Goal: Task Accomplishment & Management: Complete application form

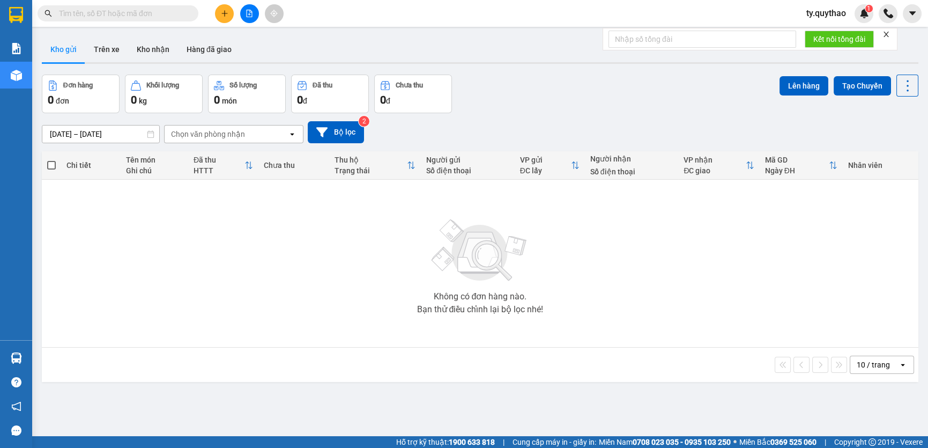
click at [221, 12] on icon "plus" at bounding box center [225, 14] width 8 height 8
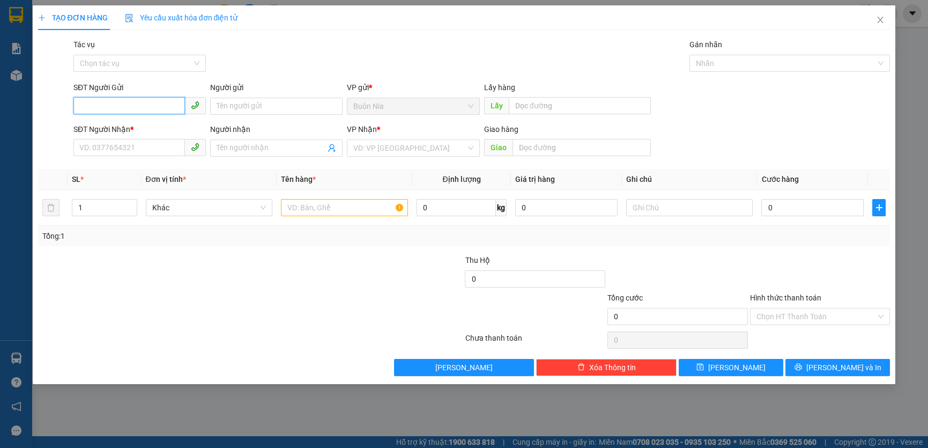
click at [138, 102] on input "SĐT Người Gửi" at bounding box center [129, 105] width 112 height 17
type input "0"
click at [135, 149] on input "SĐT Người Nhận *" at bounding box center [129, 147] width 112 height 17
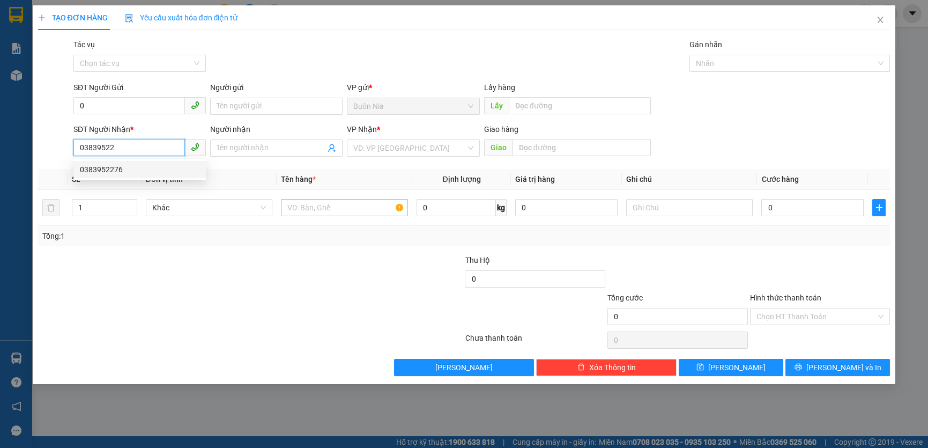
click at [132, 172] on div "0383952276" at bounding box center [140, 170] width 120 height 12
type input "0383952276"
type input "N4 MP2"
type input "0383952276"
click at [130, 97] on div "SĐT Người Gửi 0" at bounding box center [139, 101] width 132 height 38
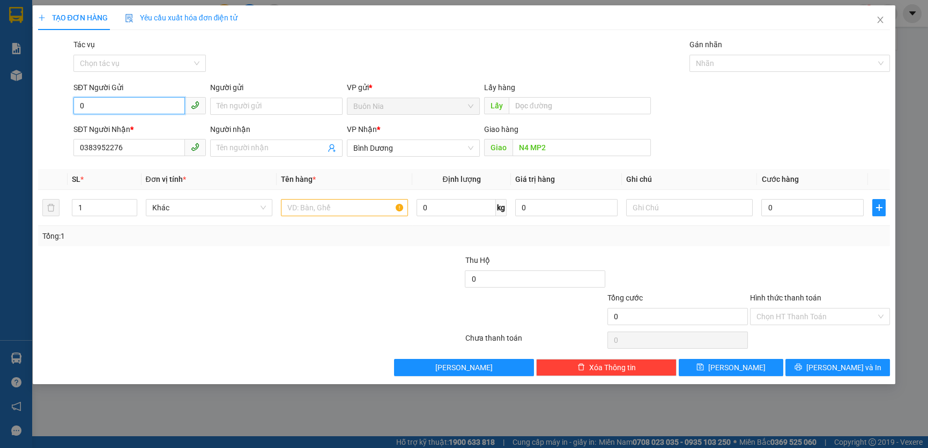
click at [128, 107] on input "0" at bounding box center [129, 105] width 112 height 17
click at [129, 129] on div "0352280426" at bounding box center [140, 128] width 120 height 12
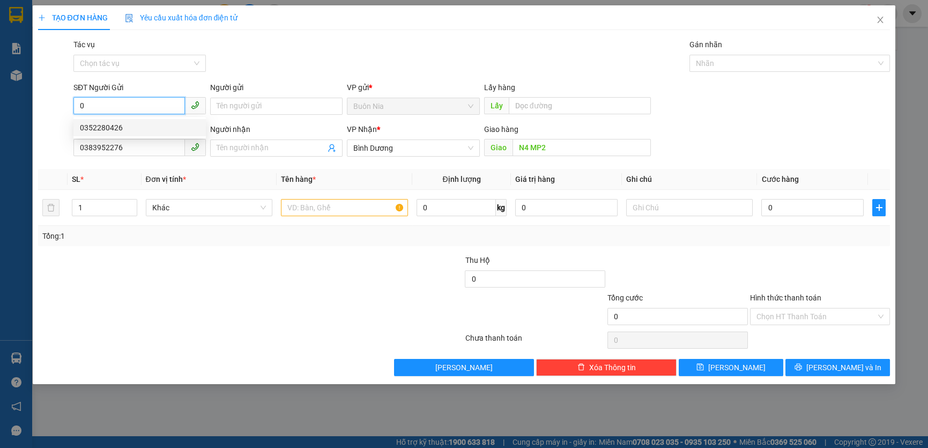
type input "0352280426"
click at [129, 129] on div "0352280426" at bounding box center [140, 128] width 120 height 12
click at [362, 212] on input "text" at bounding box center [344, 207] width 127 height 17
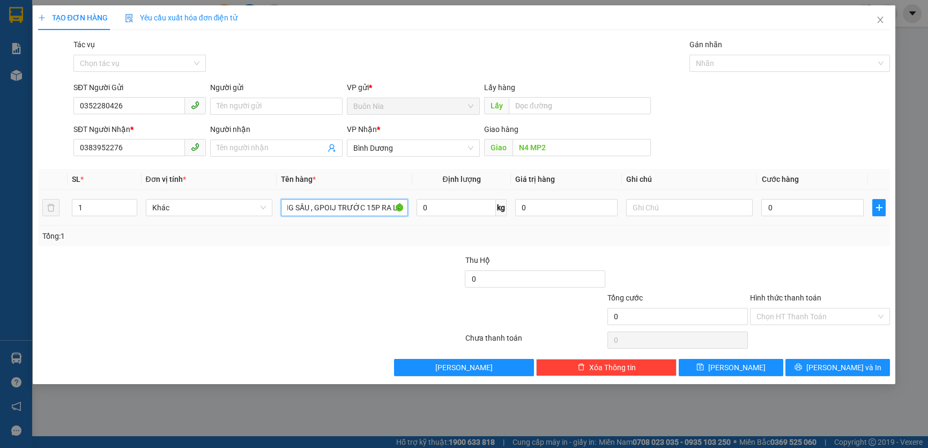
scroll to position [0, 27]
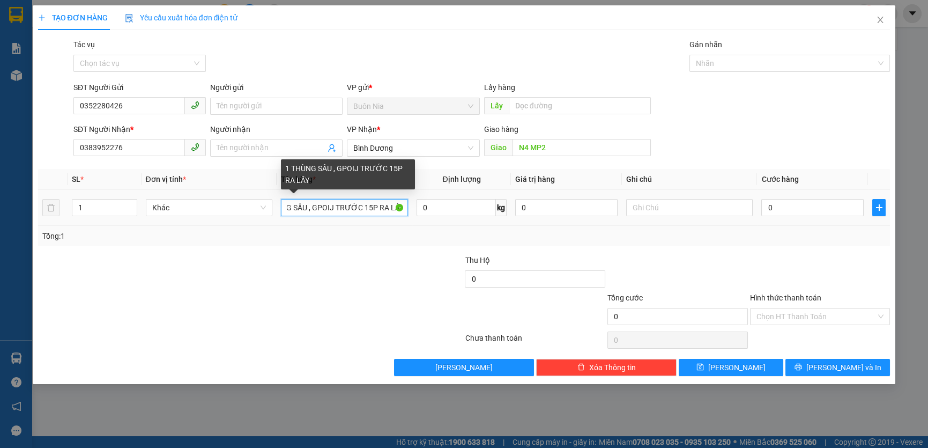
click at [333, 210] on input "1 THÙNG SẦU , GPOIJ TRƯỚC 15P RA LẤY" at bounding box center [344, 207] width 127 height 17
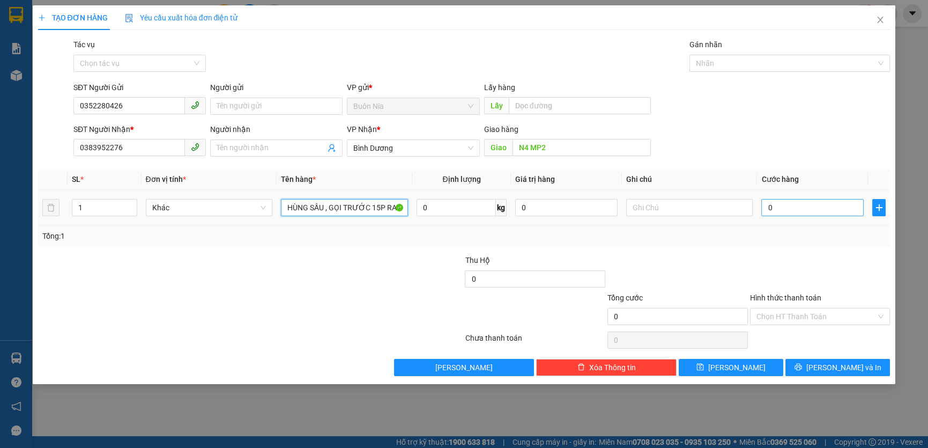
type input "1 THÙNG SẦU , GỌI TRƯỚC 15P RA LẤY"
click at [764, 209] on input "0" at bounding box center [812, 207] width 102 height 17
type input "5"
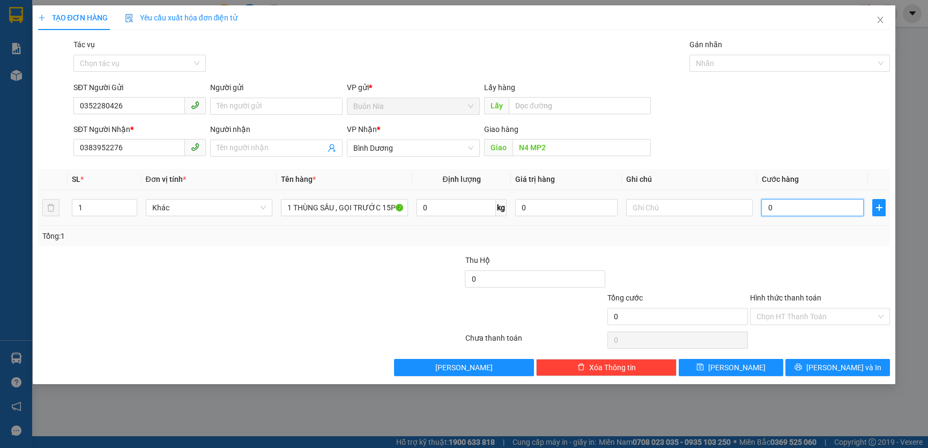
type input "5"
type input "50"
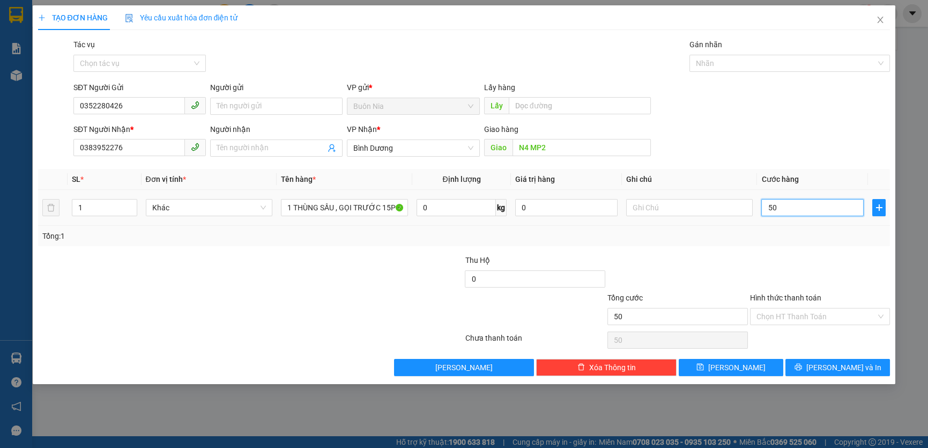
type input "500"
type input "5.000"
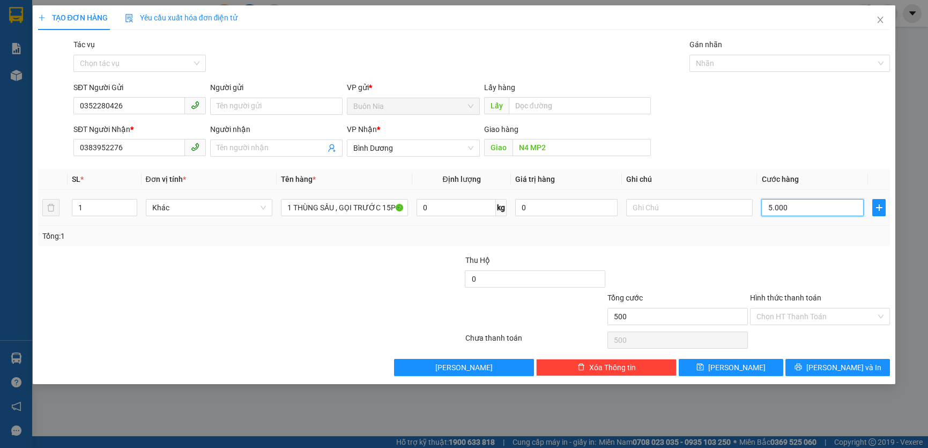
type input "5.000"
type input "50.000"
click at [774, 210] on input "50.000" at bounding box center [812, 207] width 102 height 17
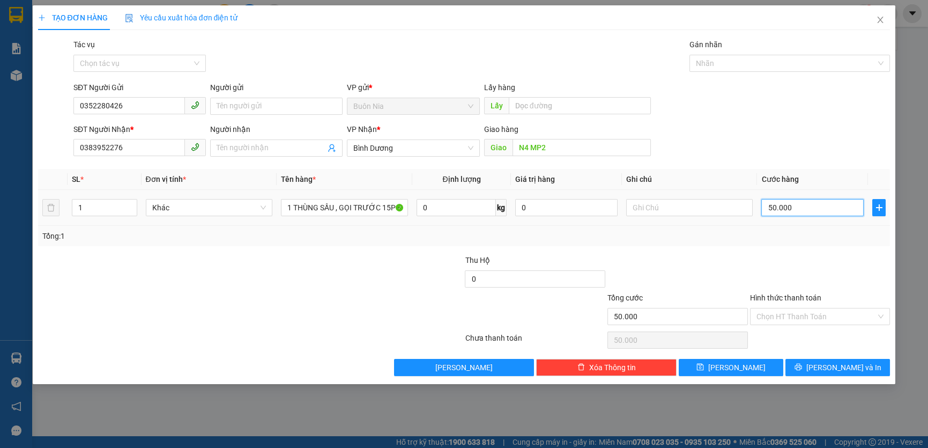
type input "0.000"
type input "0"
type input "40.000"
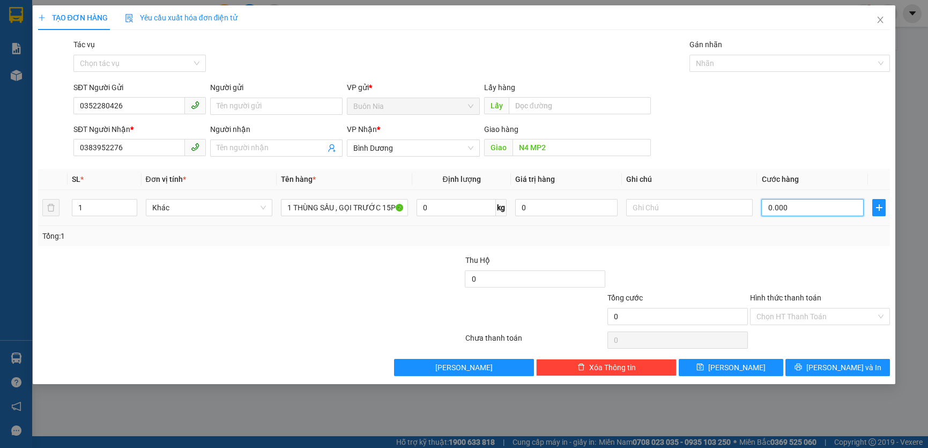
type input "40.000"
click at [802, 309] on input "Hình thức thanh toán" at bounding box center [817, 316] width 120 height 16
type input "40.000"
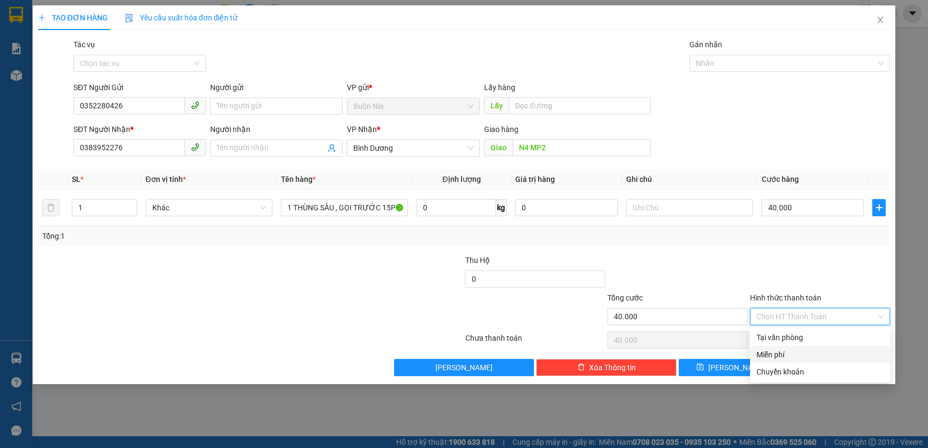
click at [811, 339] on div "Tại văn phòng" at bounding box center [821, 337] width 128 height 12
click at [811, 339] on div "Chọn HT Thanh Toán" at bounding box center [820, 339] width 143 height 21
type input "0"
click at [802, 368] on icon "printer" at bounding box center [798, 367] width 7 height 7
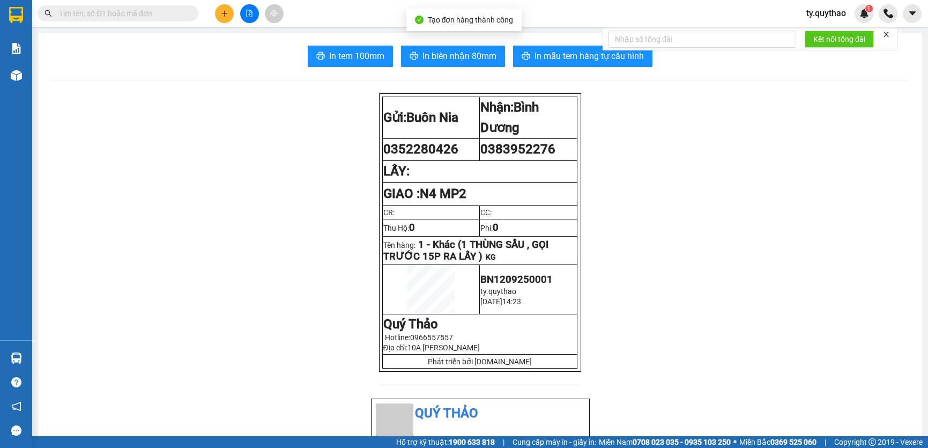
click at [341, 59] on span "In tem 100mm" at bounding box center [356, 55] width 55 height 13
click at [375, 63] on button "In tem 100mm" at bounding box center [350, 56] width 85 height 21
click at [225, 19] on button at bounding box center [224, 13] width 19 height 19
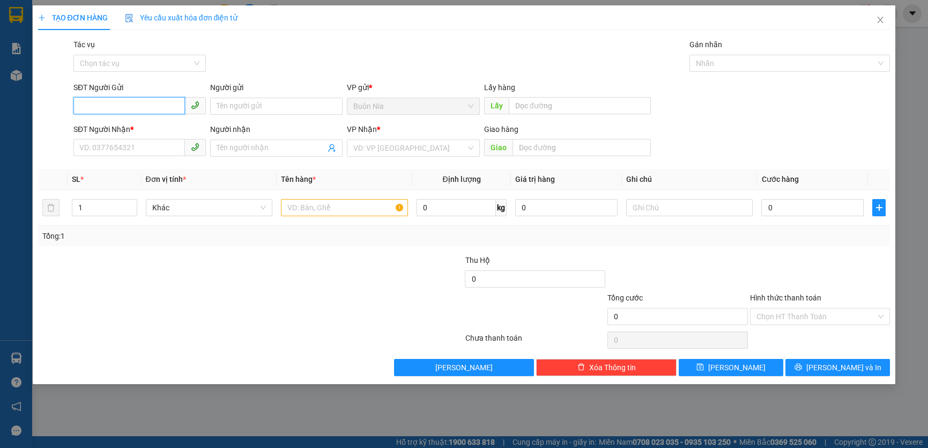
click at [107, 103] on input "SĐT Người Gửi" at bounding box center [129, 105] width 112 height 17
click at [137, 102] on input "SĐT Người Gửi" at bounding box center [129, 105] width 112 height 17
click at [137, 106] on input "0347496" at bounding box center [129, 105] width 112 height 17
type input "0347496437"
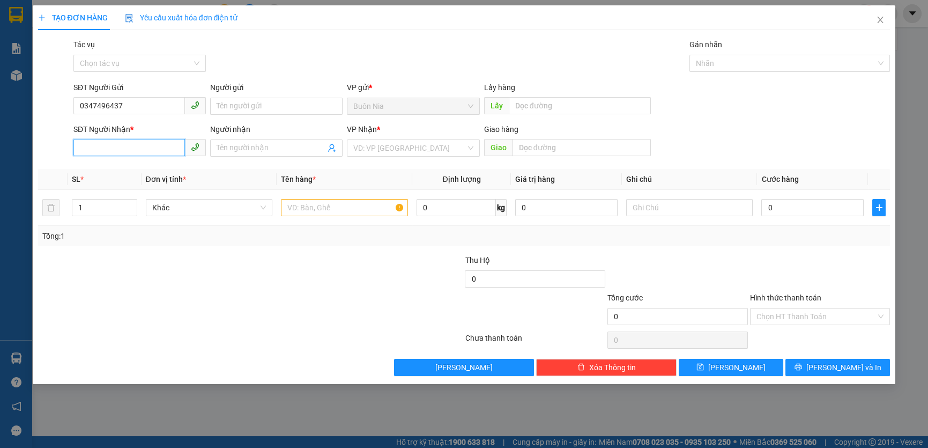
click at [124, 146] on input "SĐT Người Nhận *" at bounding box center [129, 147] width 112 height 17
click at [124, 147] on input "SĐT Người Nhận *" at bounding box center [129, 147] width 112 height 17
click at [149, 166] on div "0393748190" at bounding box center [140, 170] width 120 height 12
type input "0393748190"
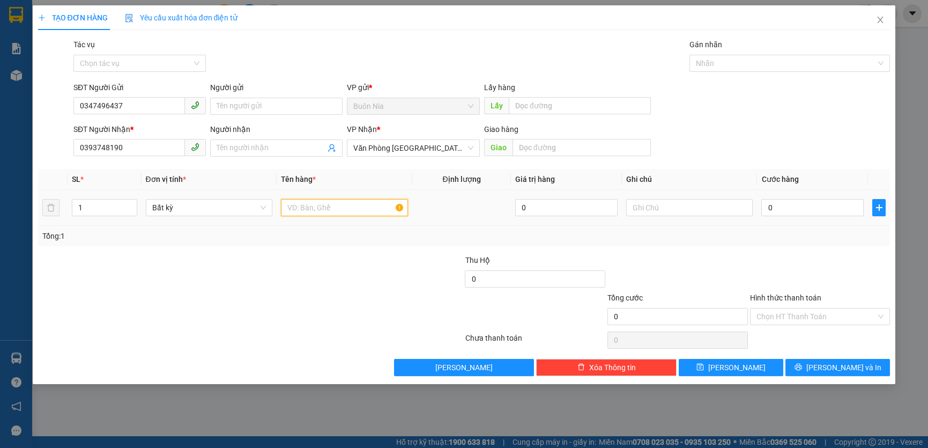
click at [324, 206] on input "text" at bounding box center [344, 207] width 127 height 17
type input "1 THÙNG SẦU RIÊNG , GỌI RA LẤY"
click at [767, 209] on input "0" at bounding box center [812, 207] width 102 height 17
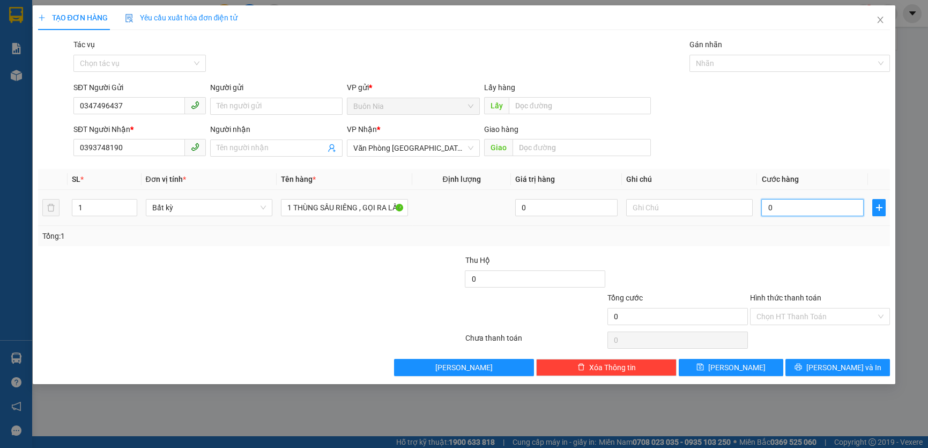
type input "6"
type input "60"
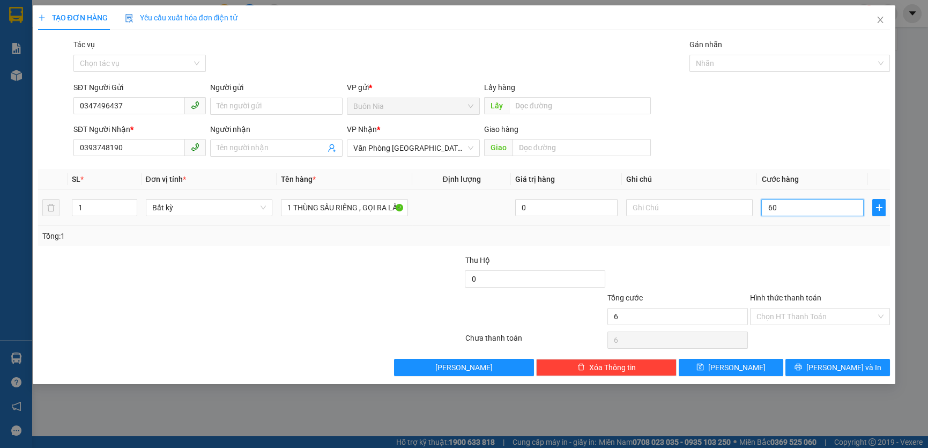
type input "60"
type input "600"
type input "6.000"
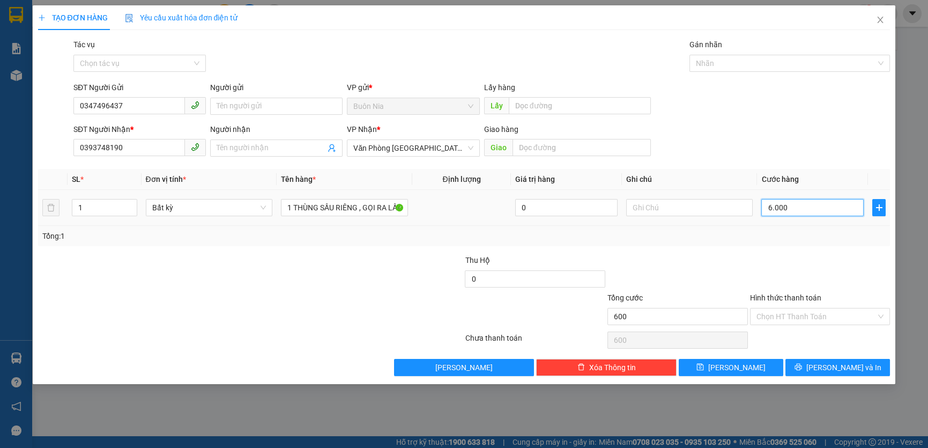
type input "6.000"
type input "60.000"
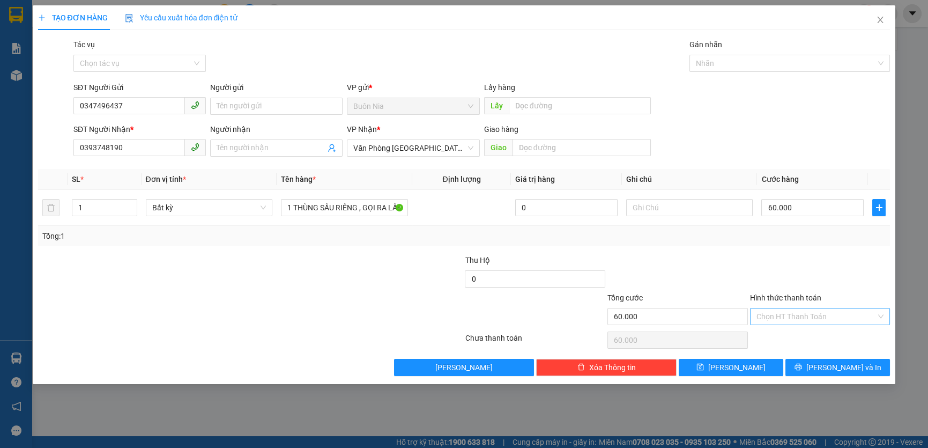
click at [822, 317] on input "Hình thức thanh toán" at bounding box center [817, 316] width 120 height 16
type input "60.000"
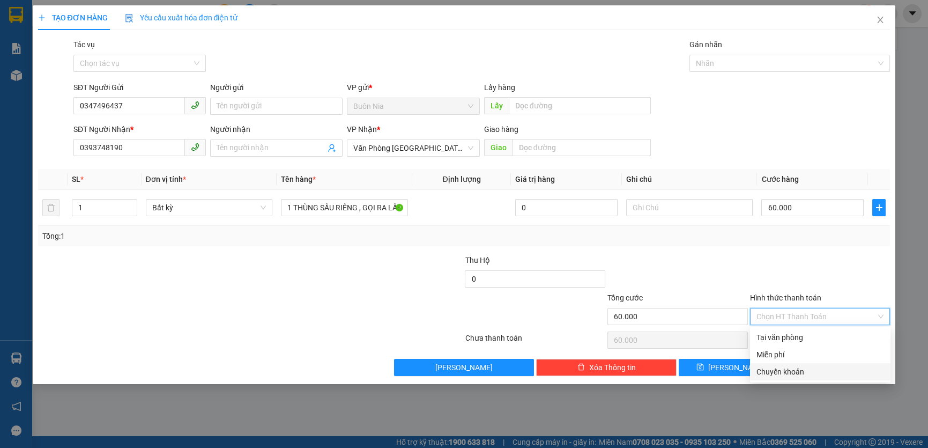
click at [809, 367] on div "Chuyển khoản" at bounding box center [821, 372] width 128 height 12
type input "0"
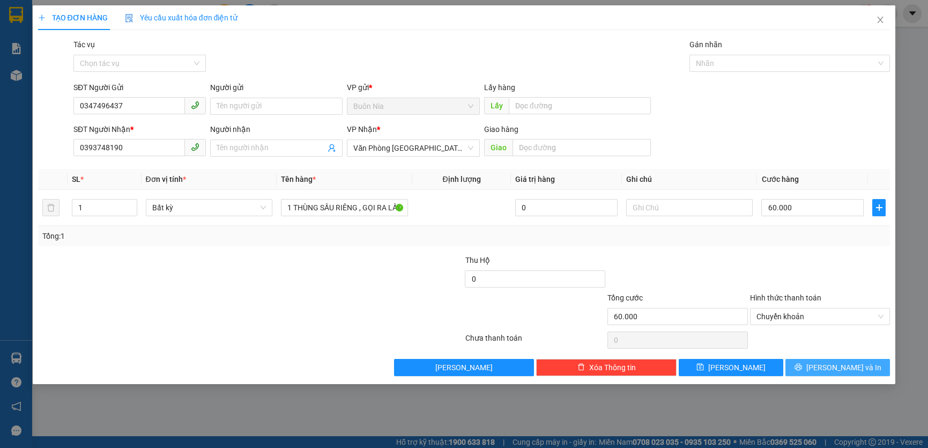
click at [809, 367] on button "[PERSON_NAME] và In" at bounding box center [838, 367] width 105 height 17
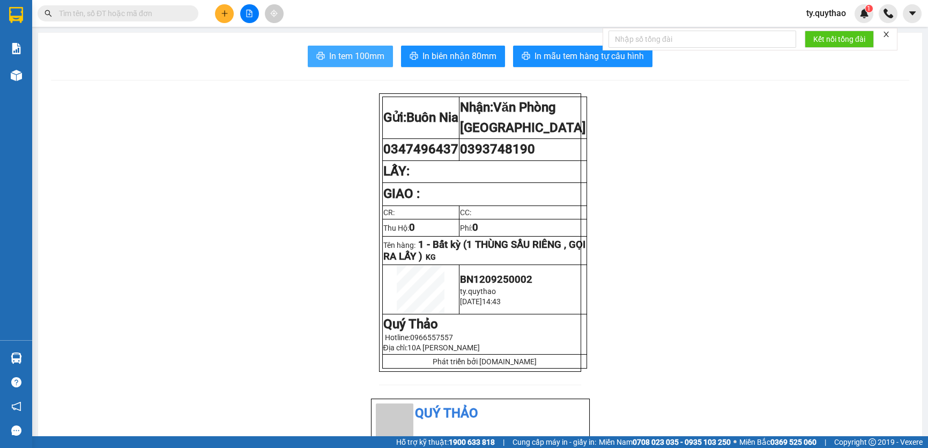
click at [354, 58] on span "In tem 100mm" at bounding box center [356, 55] width 55 height 13
click at [221, 10] on icon "plus" at bounding box center [225, 14] width 8 height 8
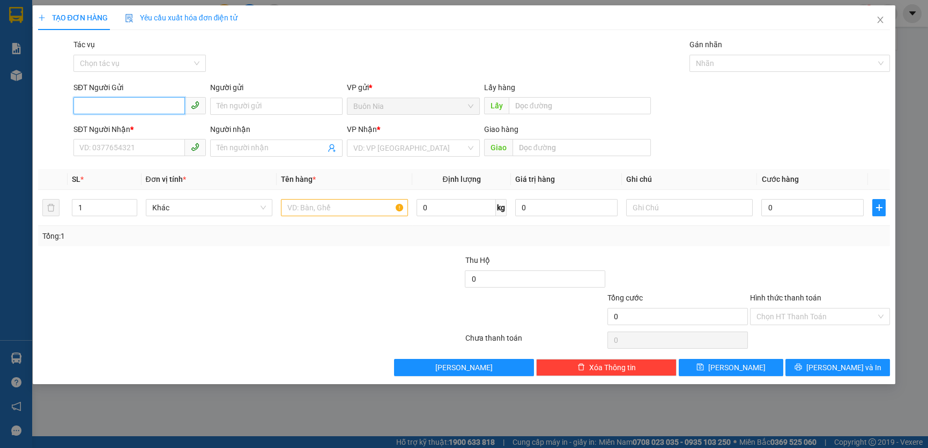
click at [156, 107] on input "SĐT Người Gửi" at bounding box center [129, 105] width 112 height 17
click at [141, 124] on div "0973832736" at bounding box center [140, 128] width 120 height 12
type input "0973832736"
type input "0384314542"
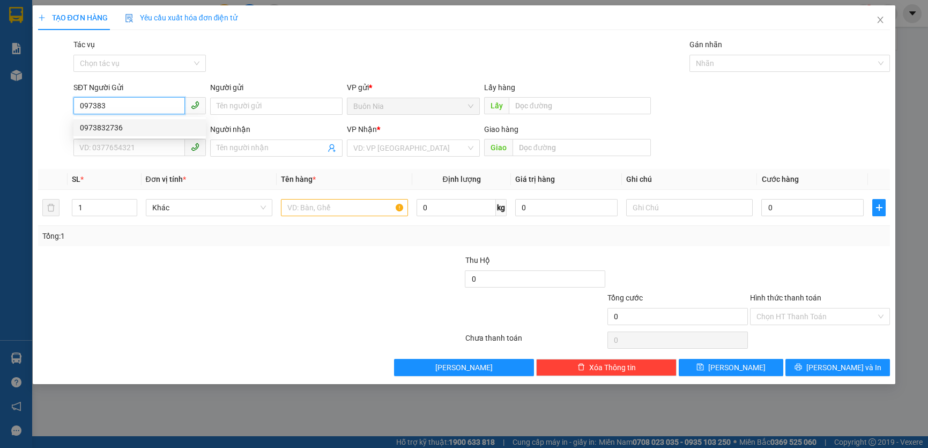
type input "CHỊ HẰNG"
type input "[PERSON_NAME]"
type input "0973832736"
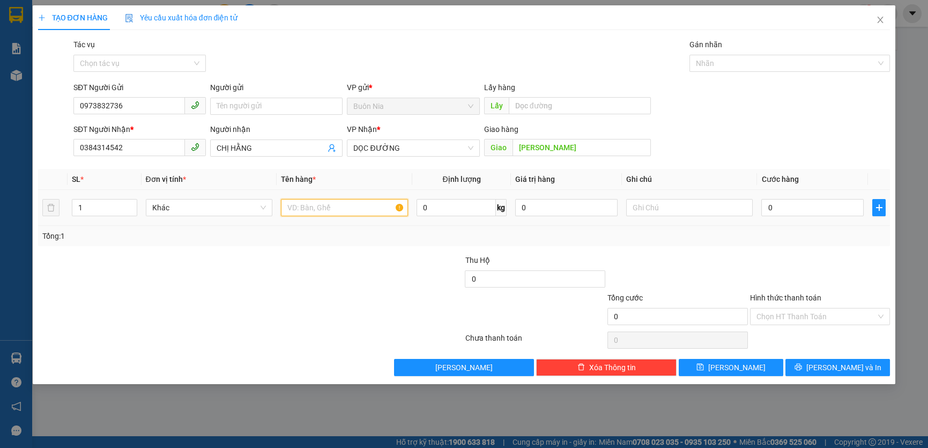
click at [317, 209] on input "text" at bounding box center [344, 207] width 127 height 17
type input "1 THÙNG SẦU RIÊNG , GỌI TRƯỚC 15P RA LẤY"
click at [771, 206] on input "0" at bounding box center [812, 207] width 102 height 17
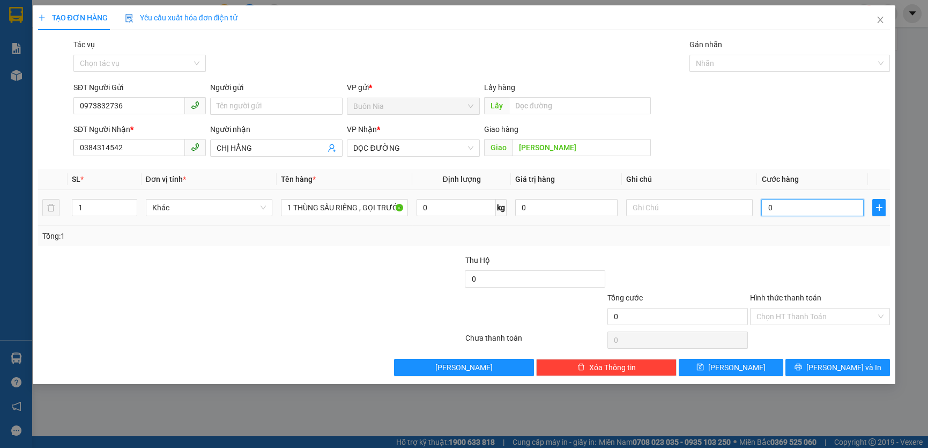
type input "1"
type input "10"
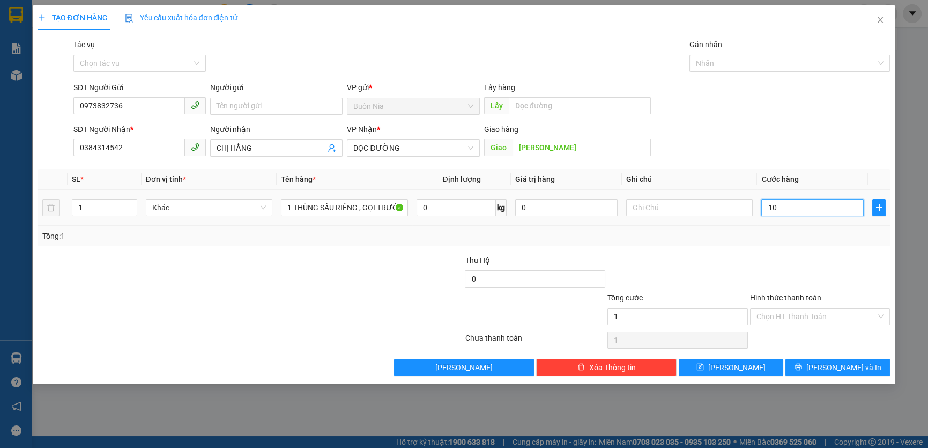
type input "10"
type input "100"
type input "1.000"
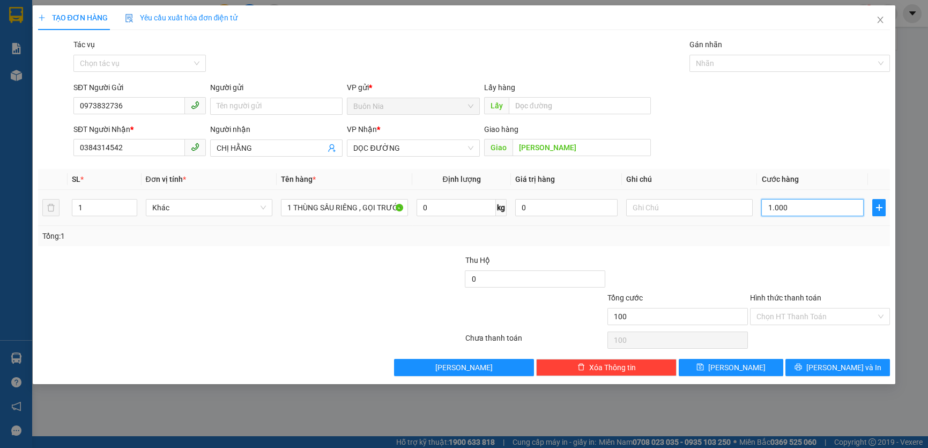
type input "1.000"
type input "10.000"
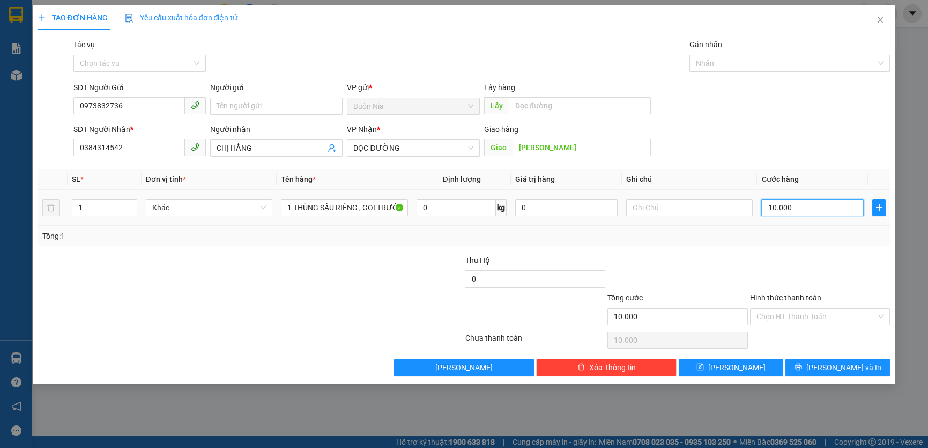
type input "100.000"
click at [816, 310] on input "Hình thức thanh toán" at bounding box center [817, 316] width 120 height 16
type input "100.000"
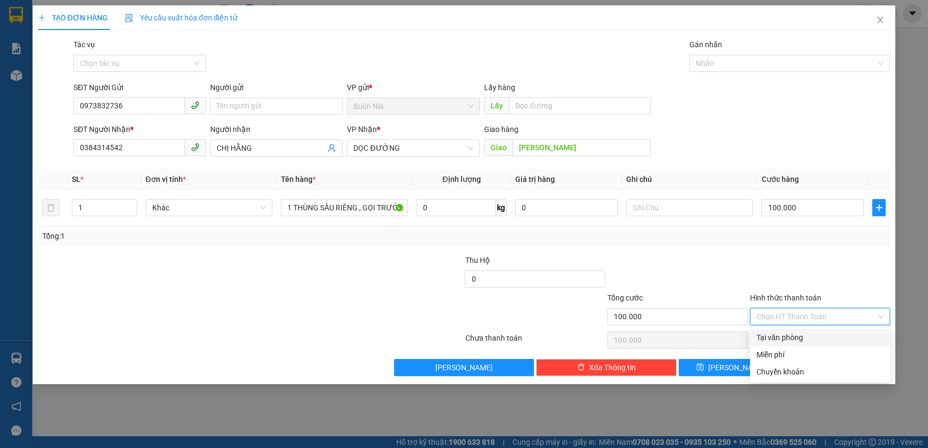
click at [809, 340] on div "Tại văn phòng" at bounding box center [821, 337] width 128 height 12
type input "0"
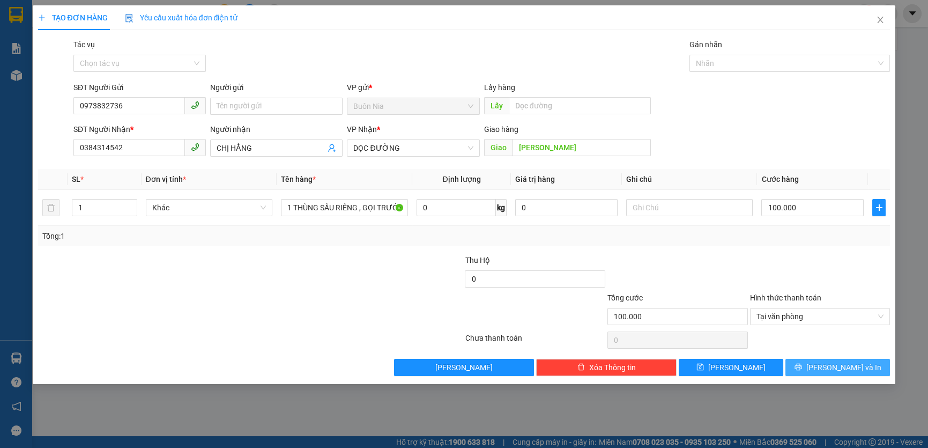
click at [819, 373] on button "[PERSON_NAME] và In" at bounding box center [838, 367] width 105 height 17
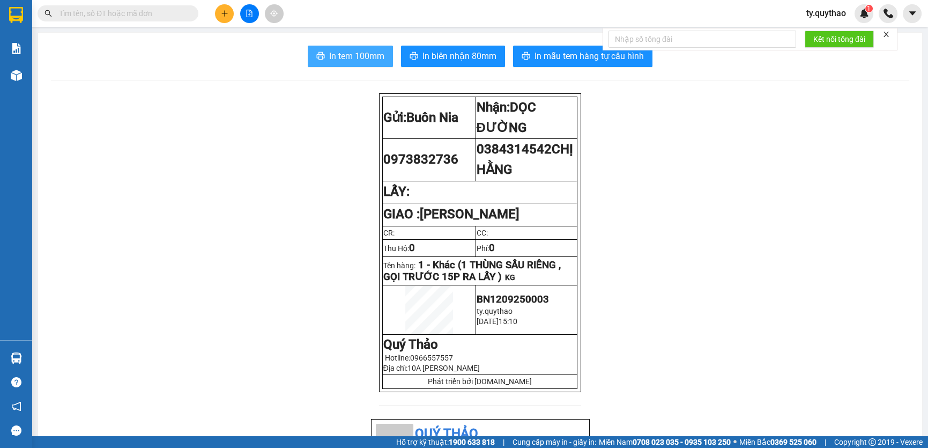
click at [359, 53] on span "In tem 100mm" at bounding box center [356, 55] width 55 height 13
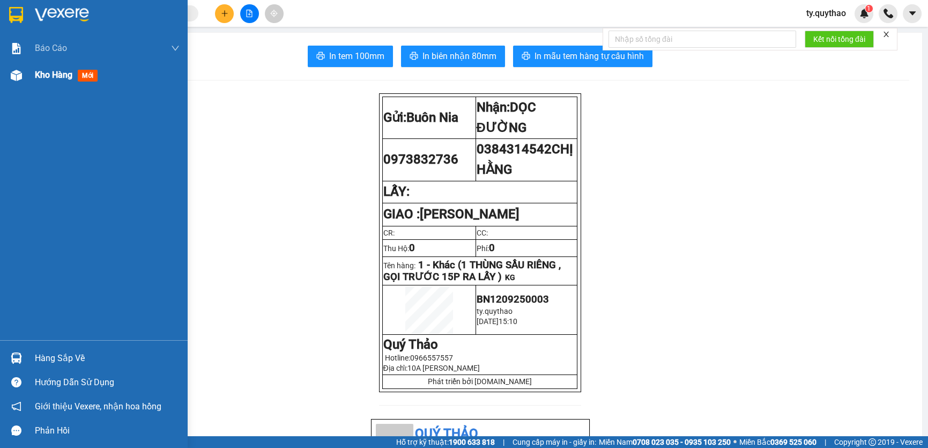
click at [70, 79] on span "Kho hàng" at bounding box center [54, 75] width 38 height 10
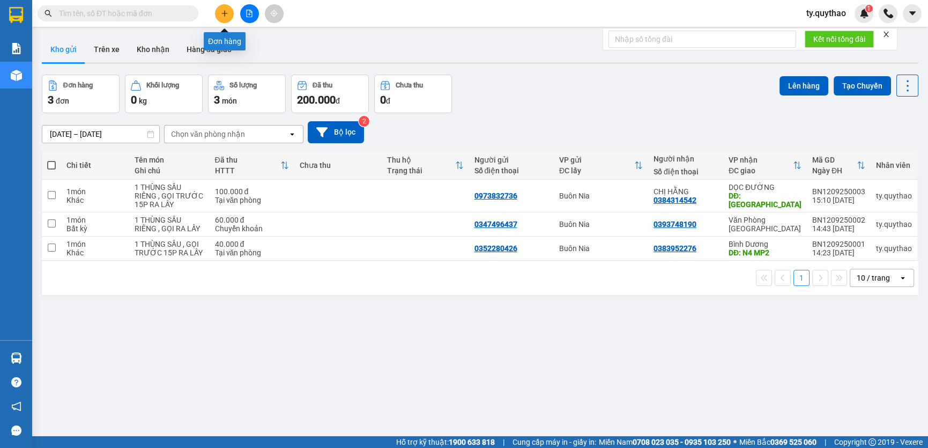
click at [217, 9] on button at bounding box center [224, 13] width 19 height 19
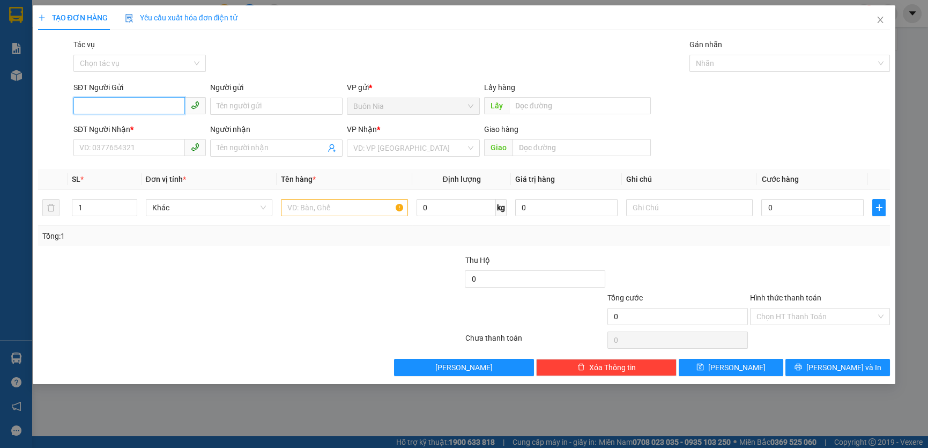
click at [147, 107] on input "SĐT Người Gửi" at bounding box center [129, 105] width 112 height 17
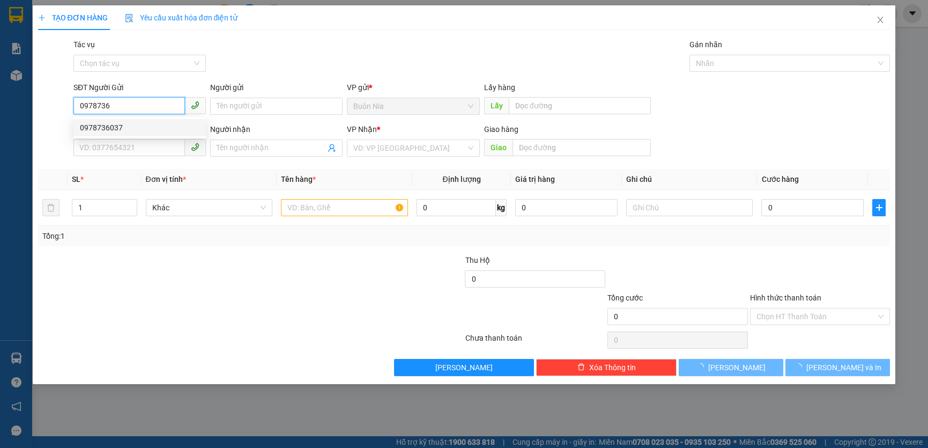
click at [132, 127] on div "0978736037" at bounding box center [140, 128] width 120 height 12
type input "0978736037"
type input "0855572747"
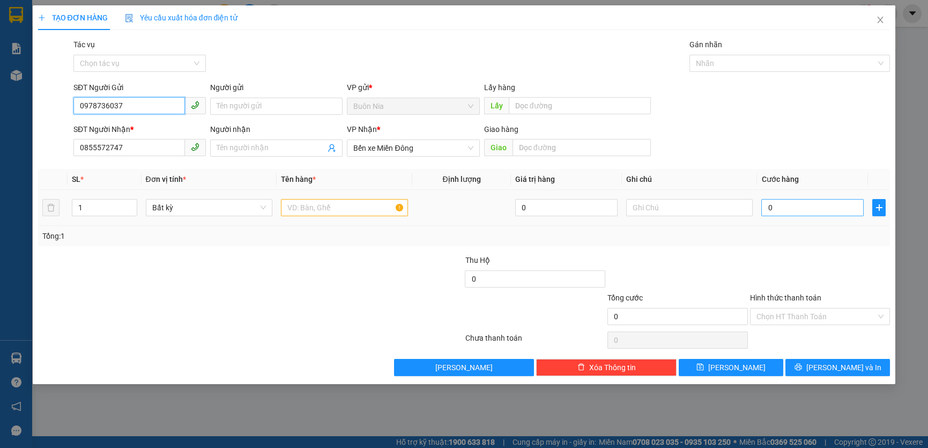
type input "0978736037"
click at [765, 210] on input "0" at bounding box center [812, 207] width 102 height 17
type input "6"
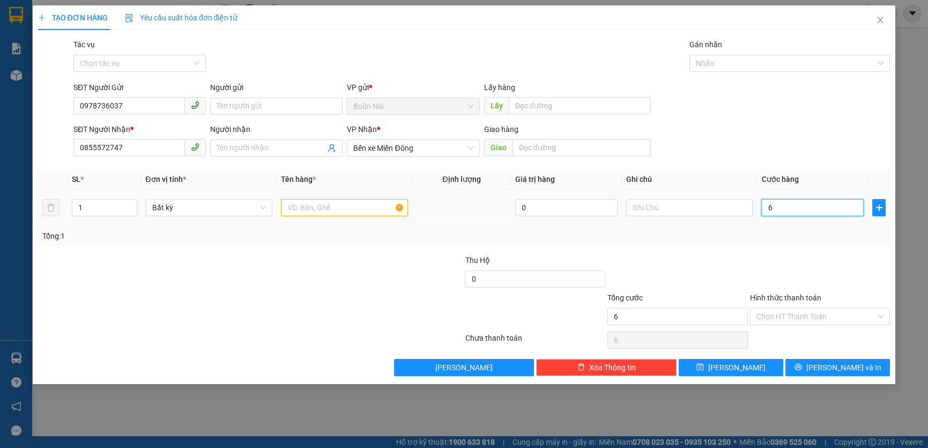
type input "60"
type input "600"
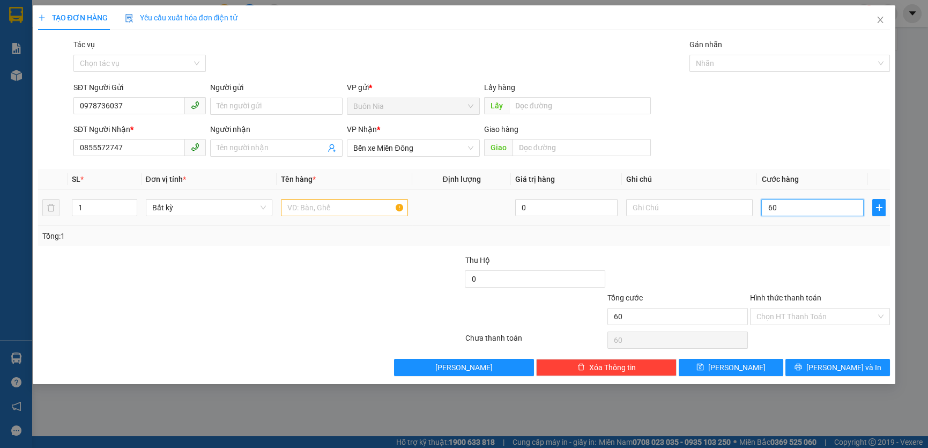
type input "600"
type input "6.000"
type input "60.000"
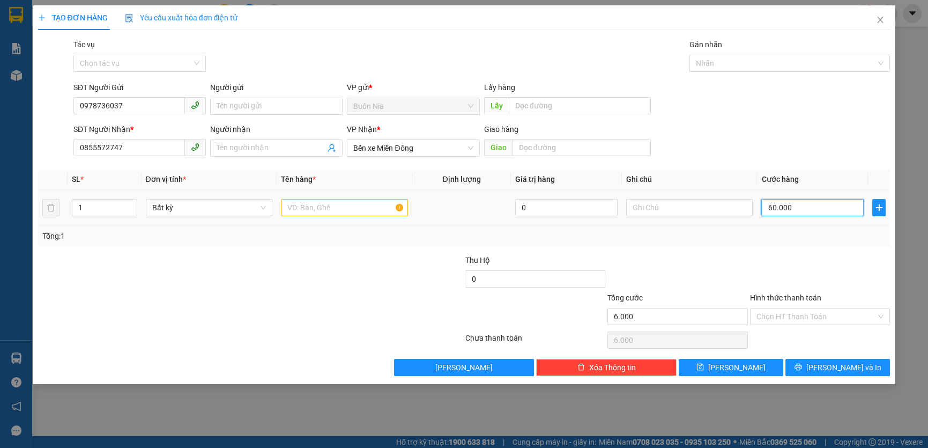
type input "60.000"
click at [785, 316] on input "Hình thức thanh toán" at bounding box center [817, 316] width 120 height 16
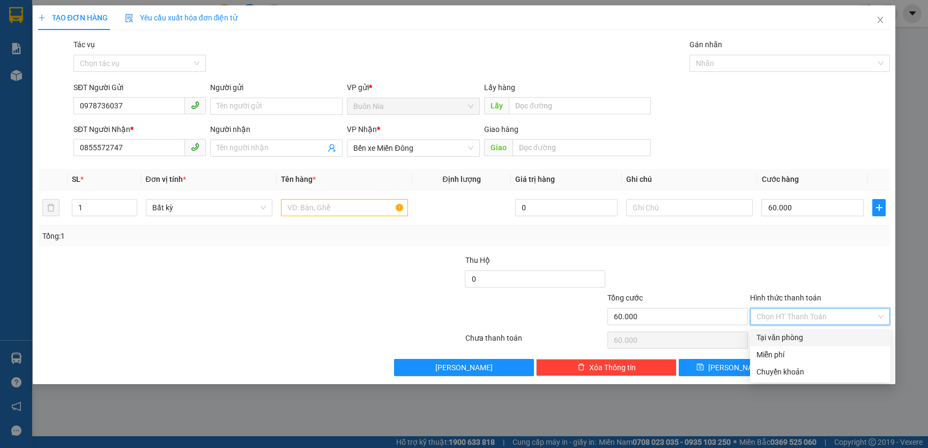
click at [800, 336] on div "Tại văn phòng" at bounding box center [821, 337] width 128 height 12
type input "0"
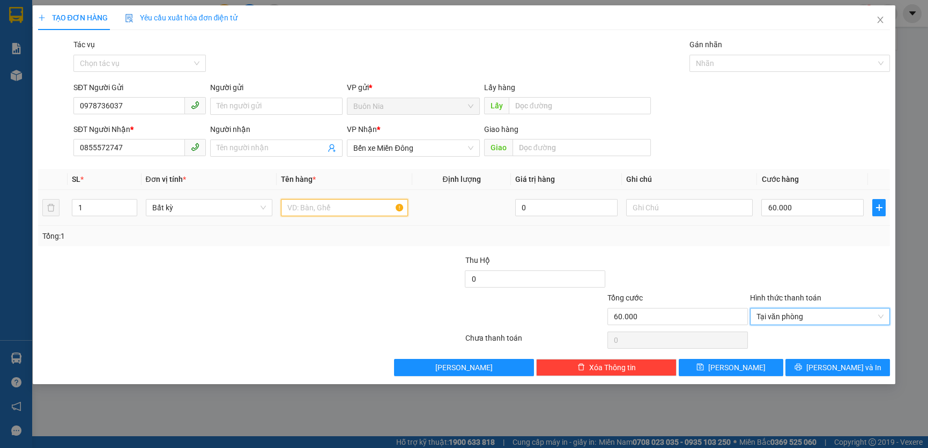
click at [356, 210] on input "text" at bounding box center [344, 207] width 127 height 17
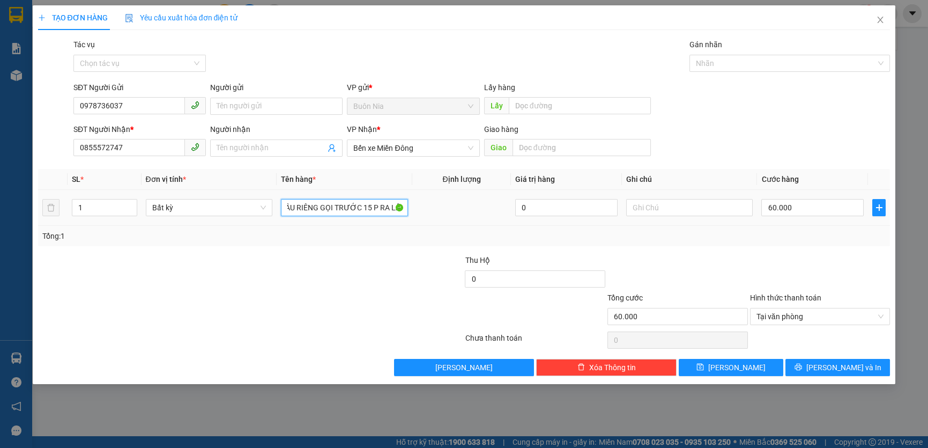
scroll to position [0, 41]
type input "1 THÙNG SẦU RIÊNG GỌI TRƯỚC 15 P RA LẤY"
click at [836, 367] on span "[PERSON_NAME] và In" at bounding box center [844, 367] width 75 height 12
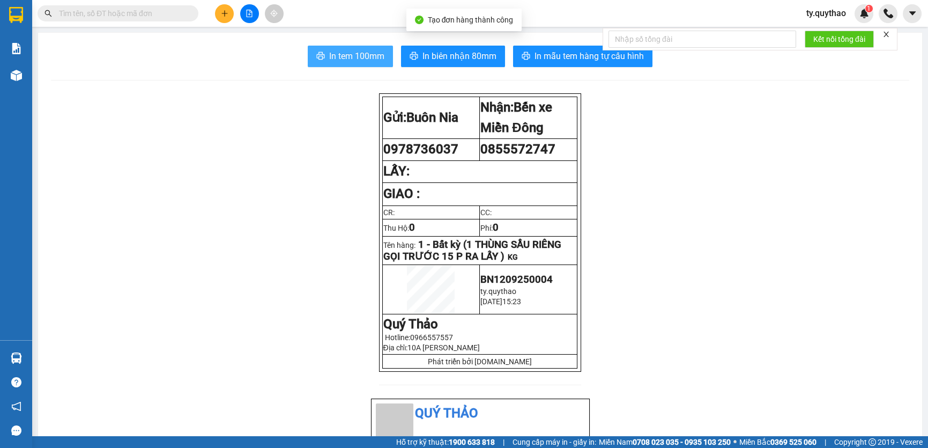
click at [354, 55] on span "In tem 100mm" at bounding box center [356, 55] width 55 height 13
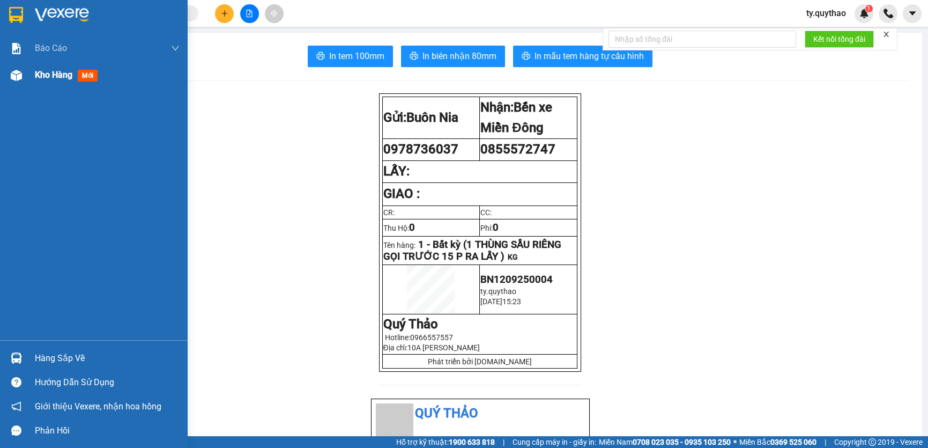
click at [37, 75] on span "Kho hàng" at bounding box center [54, 75] width 38 height 10
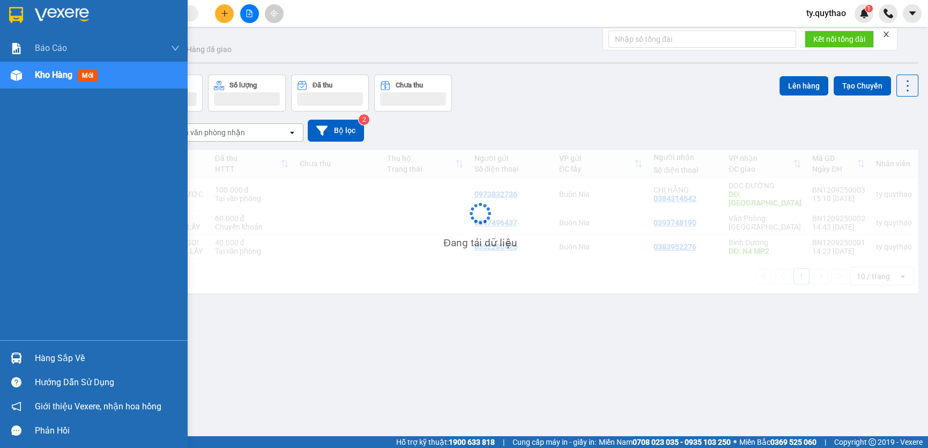
click at [38, 74] on span "Kho hàng" at bounding box center [54, 75] width 38 height 10
